Goal: Use online tool/utility: Utilize a website feature to perform a specific function

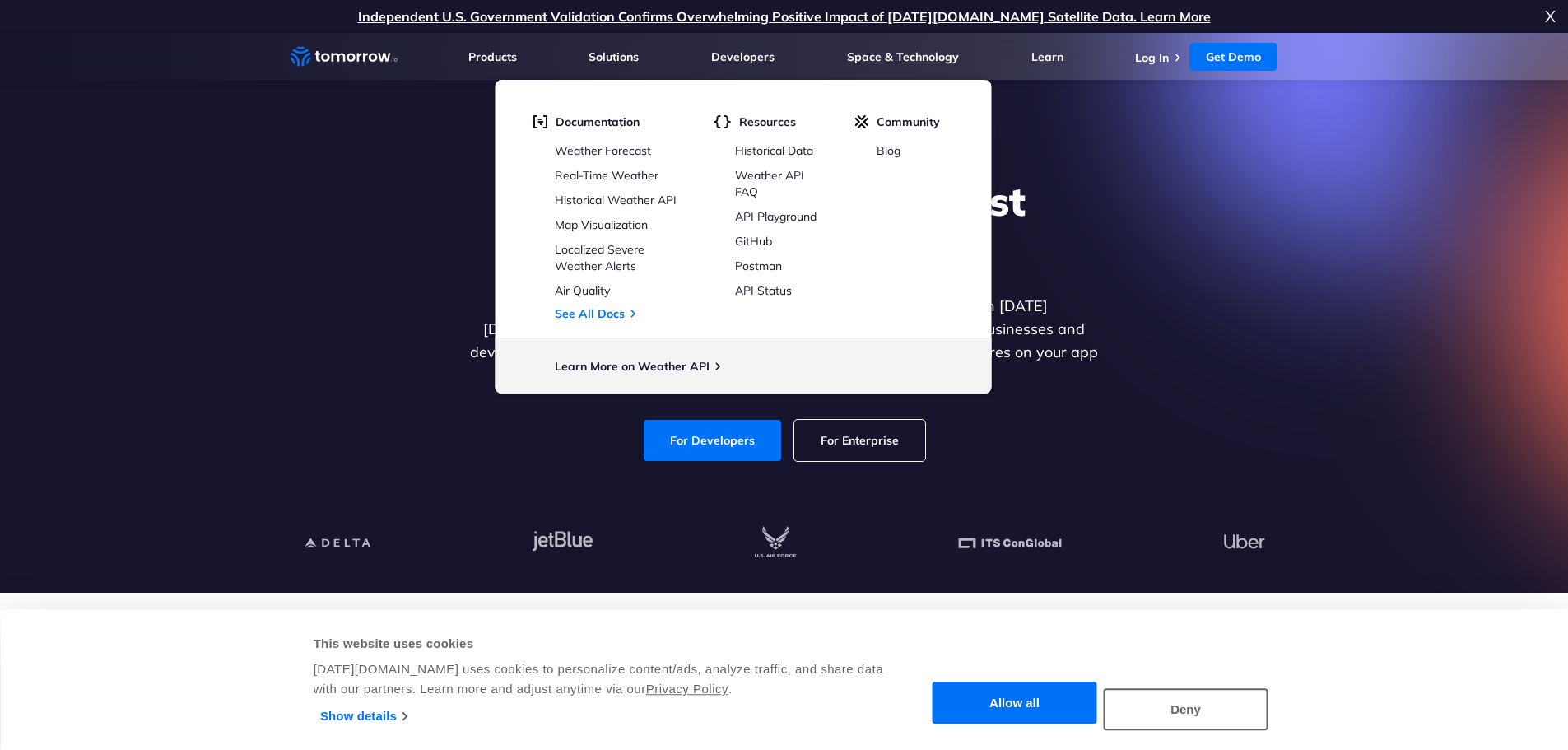
click at [635, 150] on link "Weather Forecast" at bounding box center [603, 150] width 96 height 15
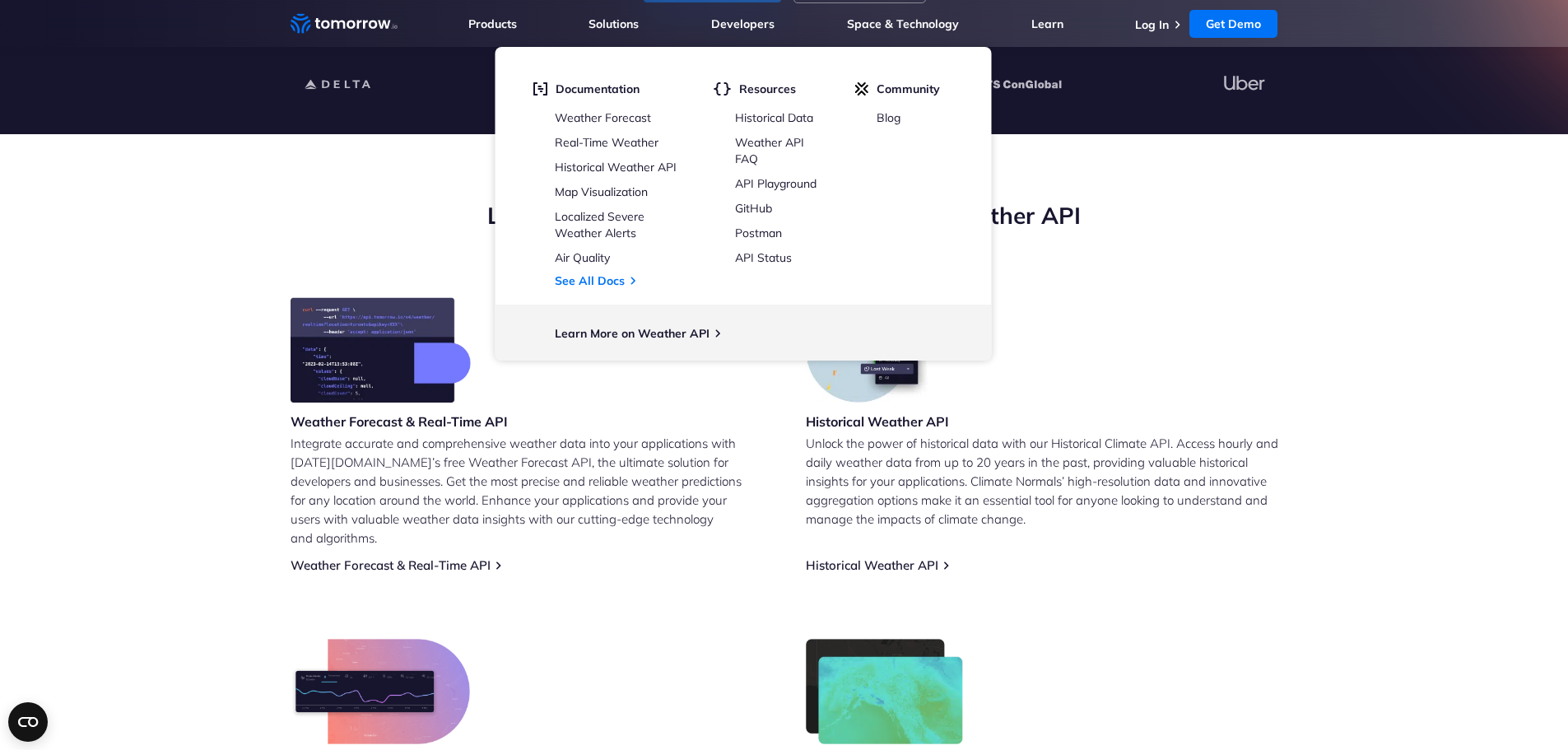
scroll to position [494, 0]
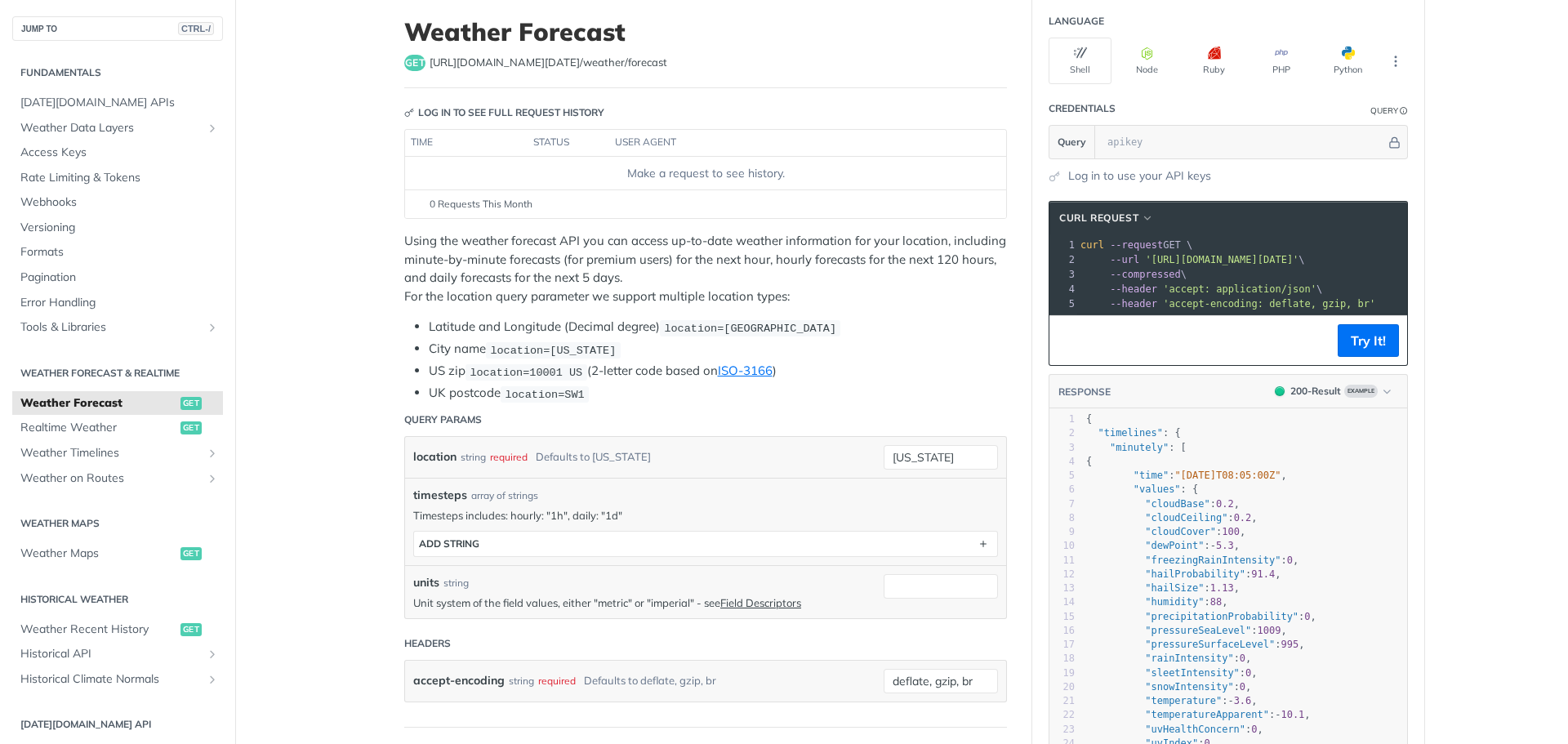
scroll to position [245, 0]
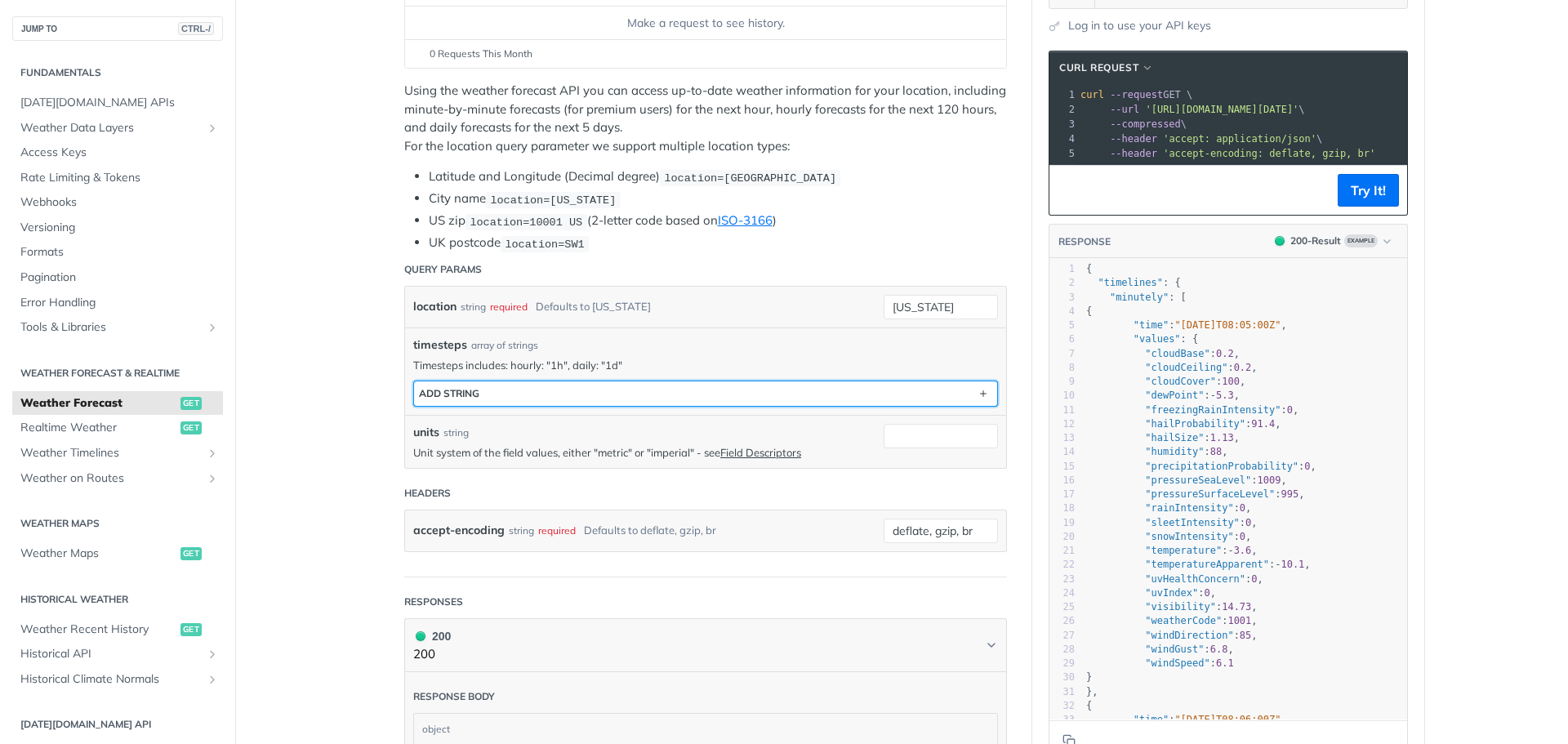
click at [530, 385] on button "ADD string" at bounding box center [705, 394] width 583 height 24
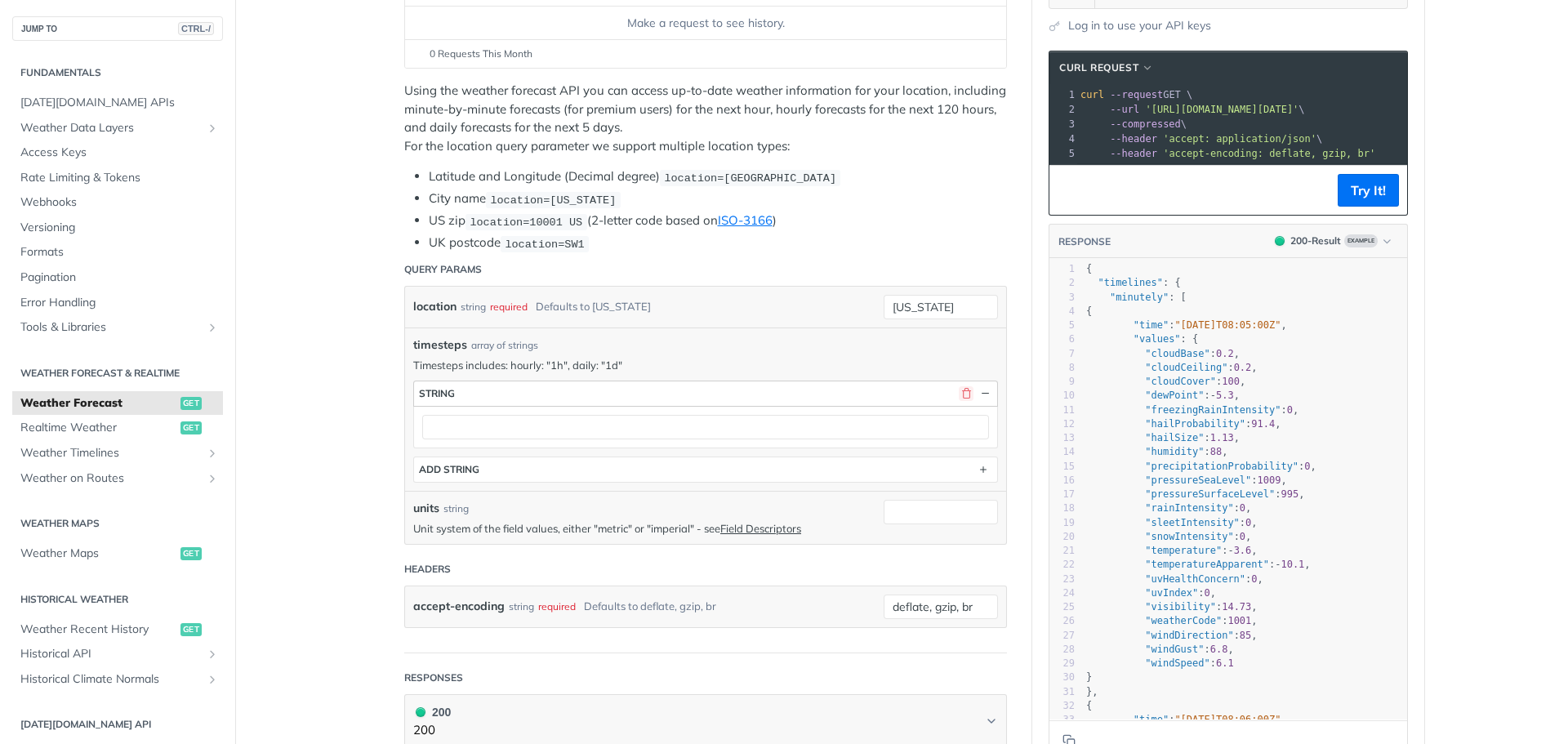
click at [964, 392] on button "button" at bounding box center [966, 393] width 15 height 15
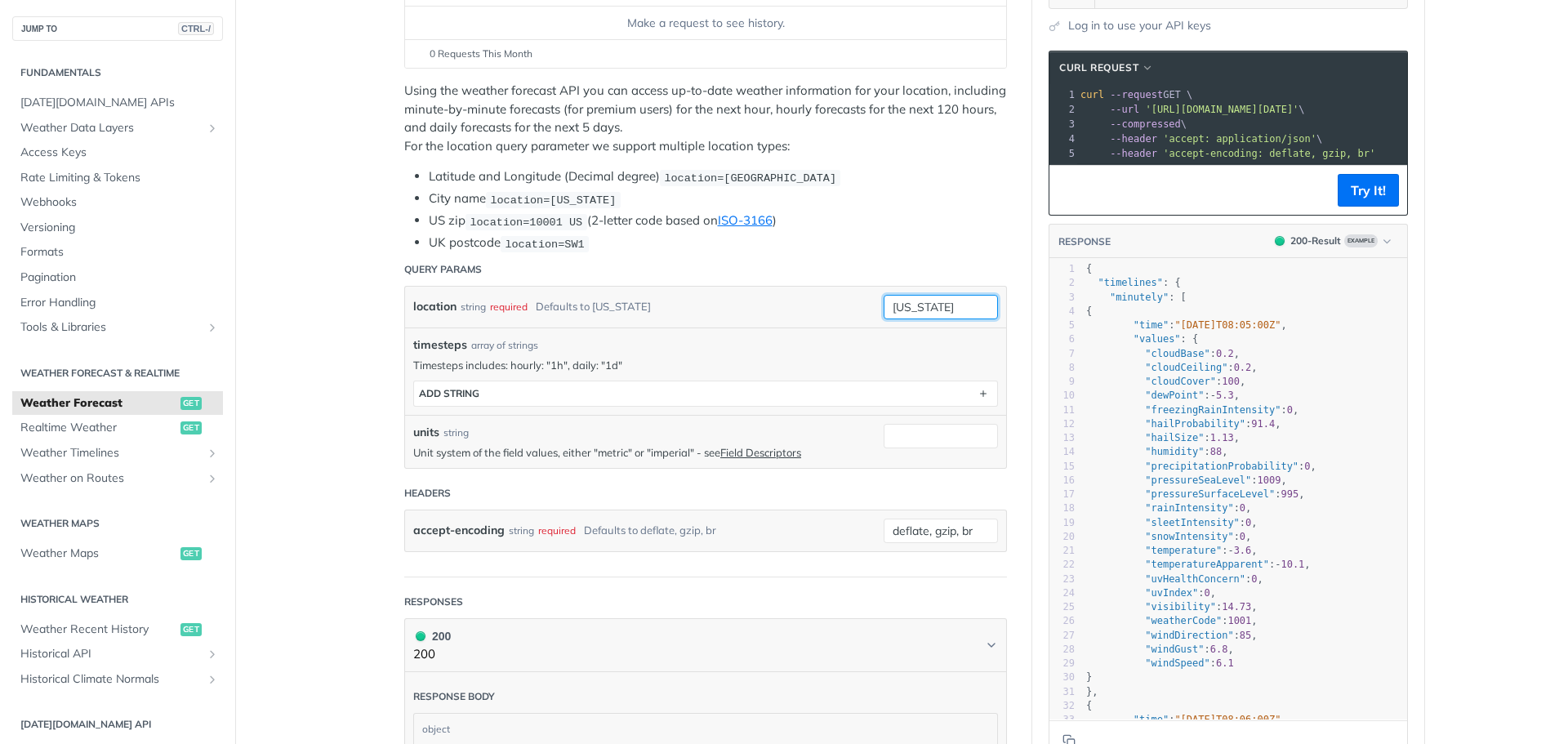
click at [926, 305] on input "[US_STATE]" at bounding box center [941, 307] width 114 height 24
type input "[GEOGRAPHIC_DATA]"
click at [922, 236] on li "UK postcode location=SW1" at bounding box center [717, 243] width 578 height 19
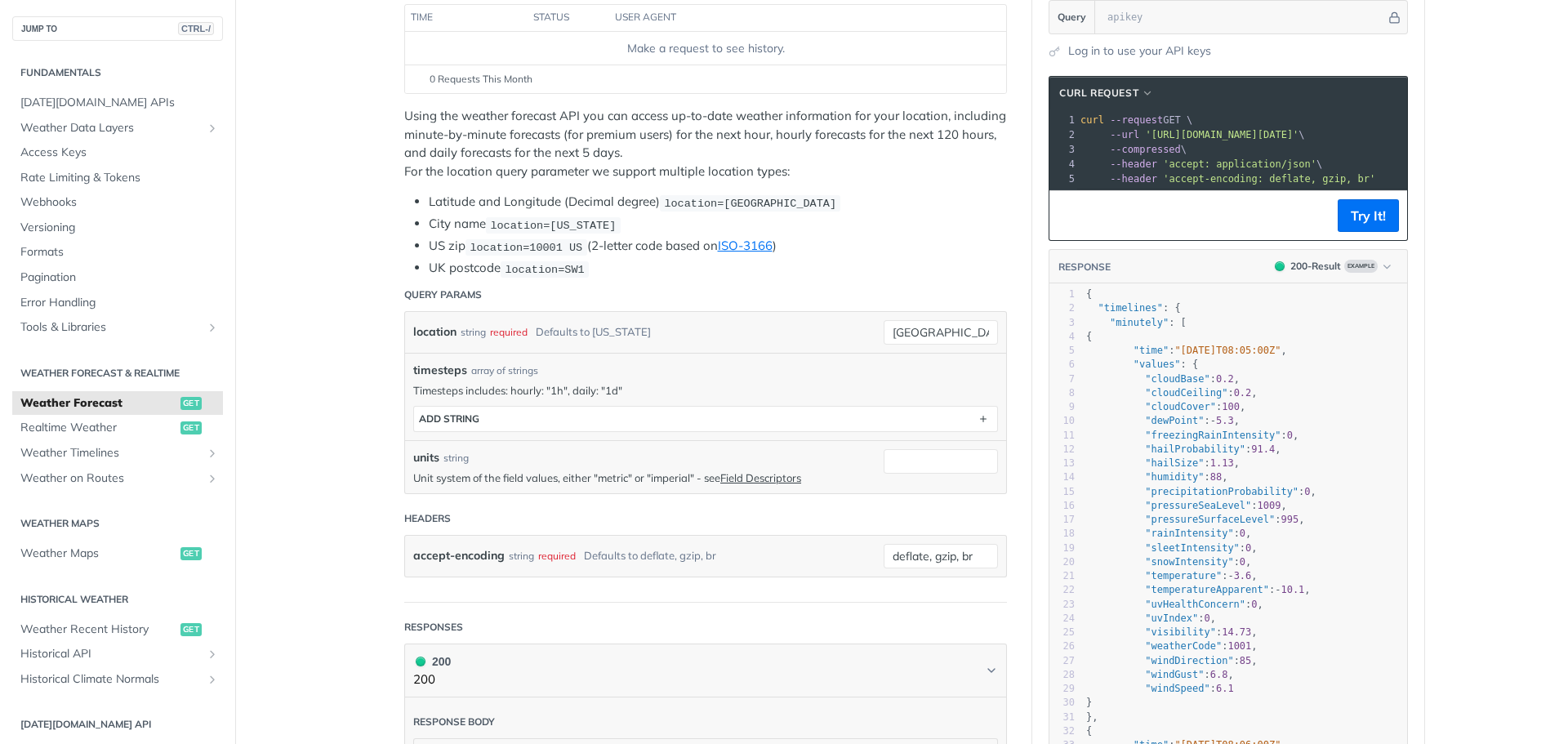
scroll to position [0, 0]
